Goal: Information Seeking & Learning: Learn about a topic

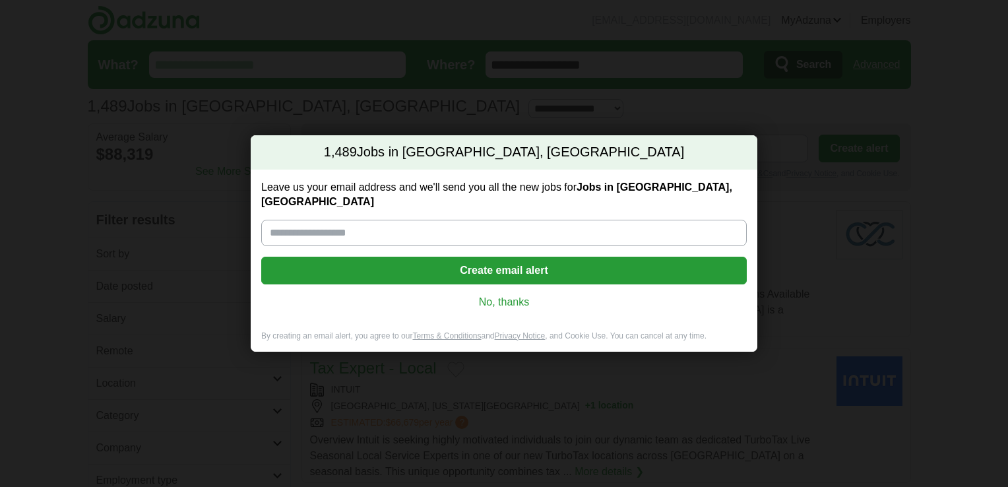
click at [493, 297] on link "No, thanks" at bounding box center [504, 302] width 464 height 15
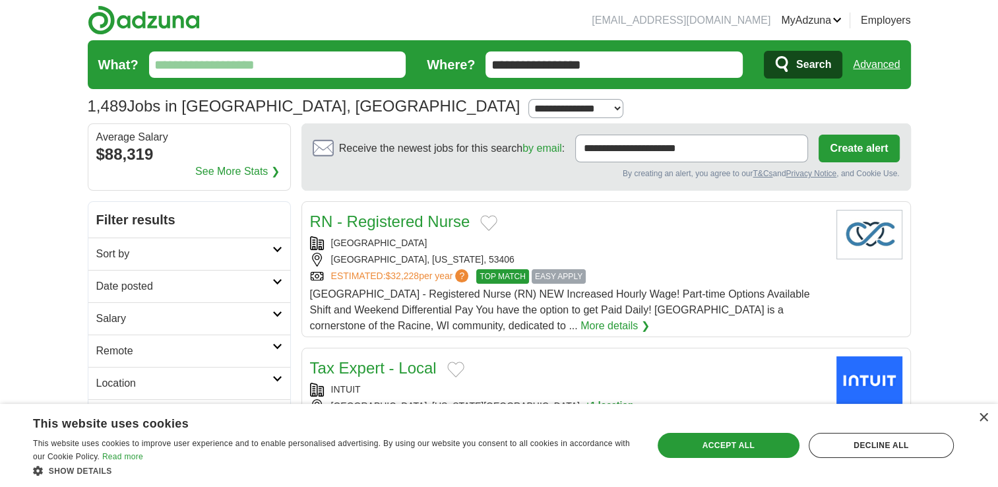
click at [198, 66] on input "What?" at bounding box center [277, 64] width 257 height 26
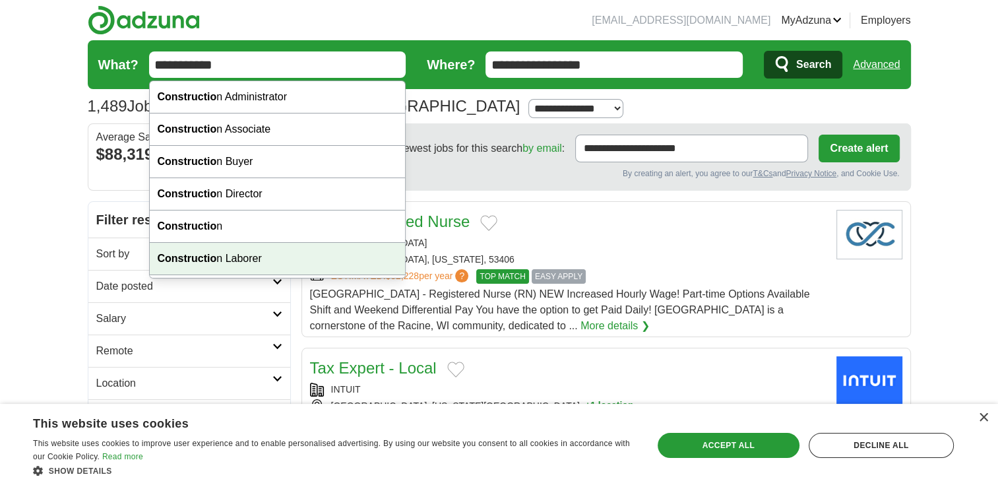
click at [201, 255] on strong "Constructio" at bounding box center [187, 258] width 59 height 11
type input "**********"
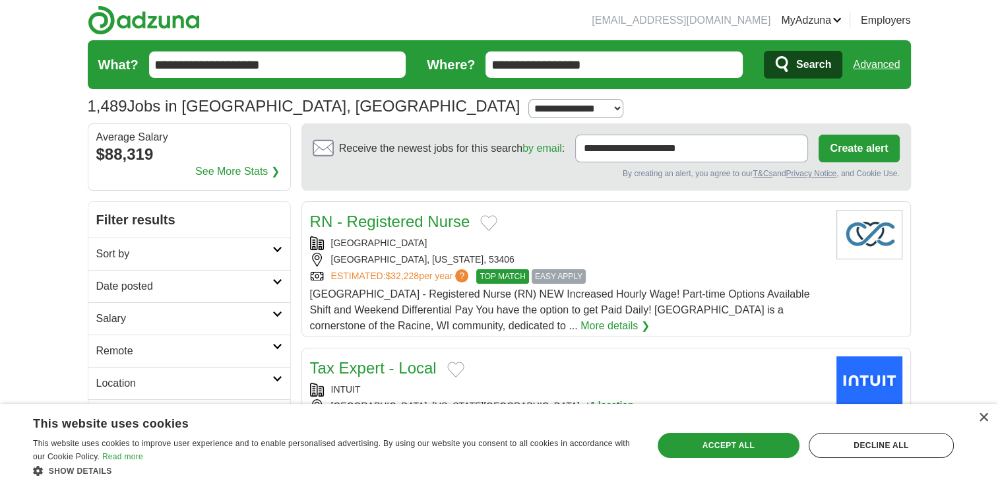
click at [807, 62] on span "Search" at bounding box center [813, 64] width 35 height 26
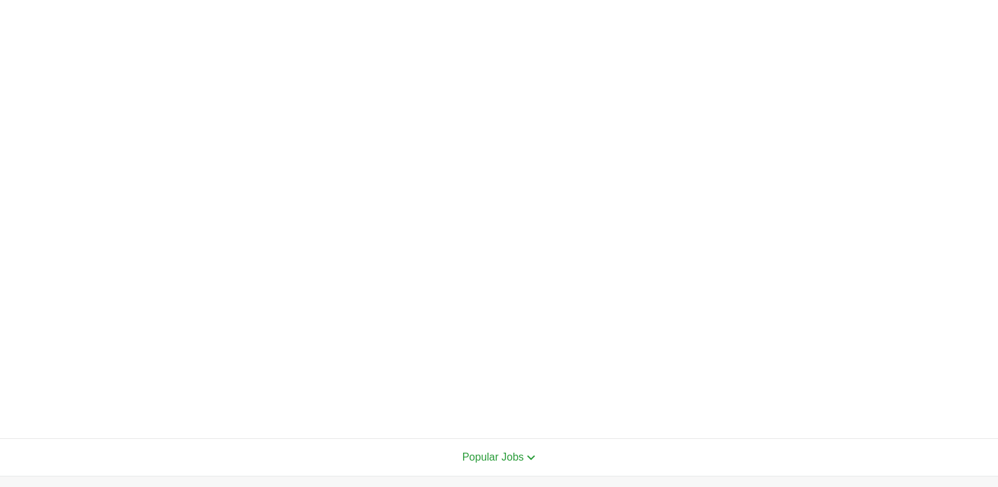
scroll to position [264, 0]
